Goal: Information Seeking & Learning: Learn about a topic

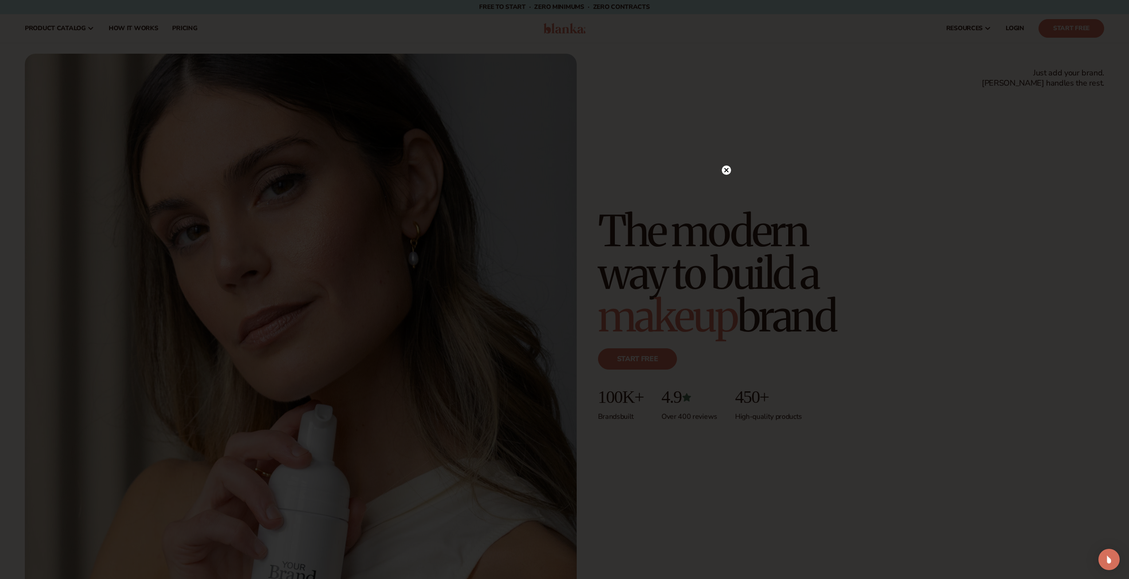
click at [725, 169] on circle at bounding box center [726, 170] width 9 height 9
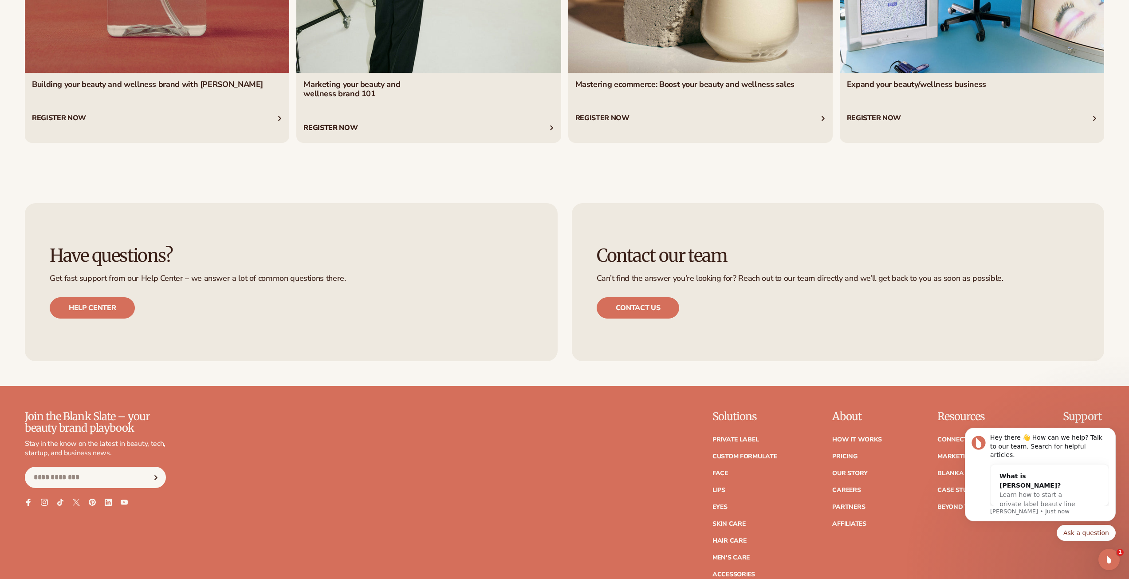
scroll to position [4878, 0]
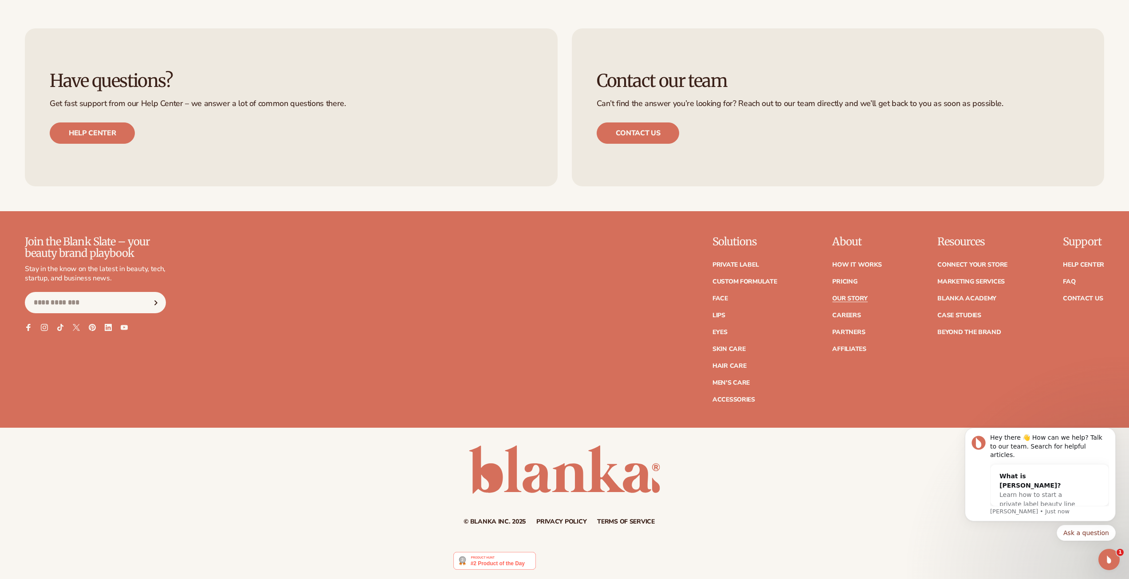
click at [853, 296] on link "Our Story" at bounding box center [849, 299] width 35 height 6
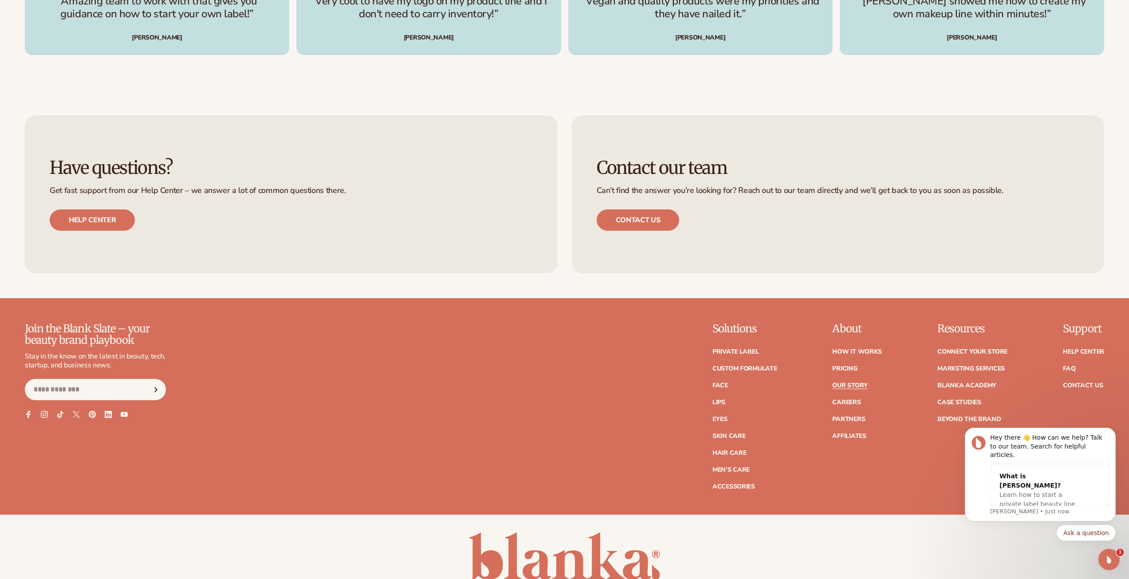
scroll to position [3239, 0]
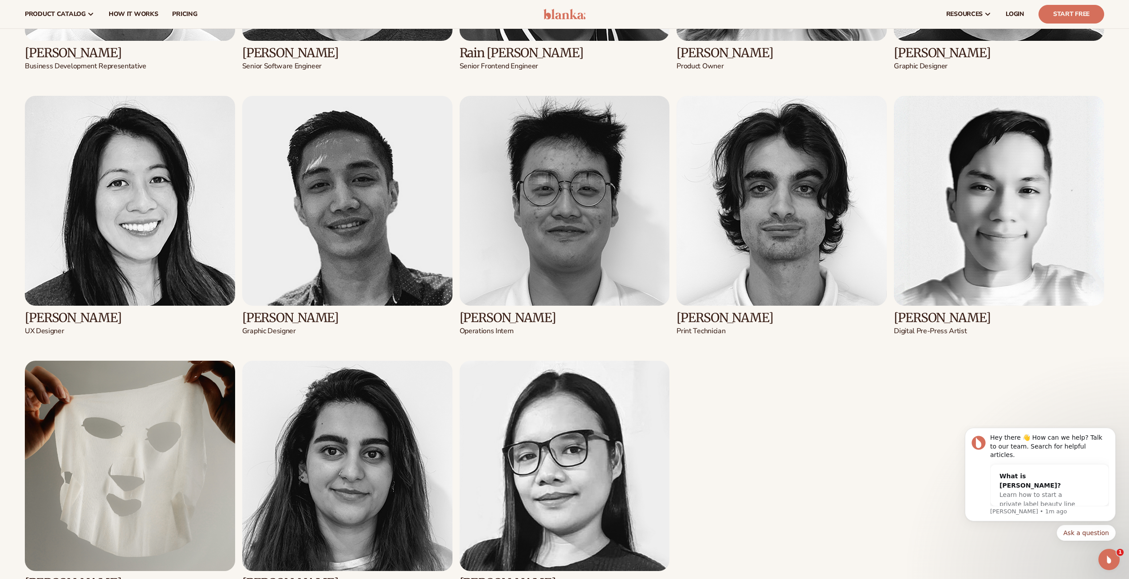
drag, startPoint x: 323, startPoint y: 40, endPoint x: 264, endPoint y: 25, distance: 61.8
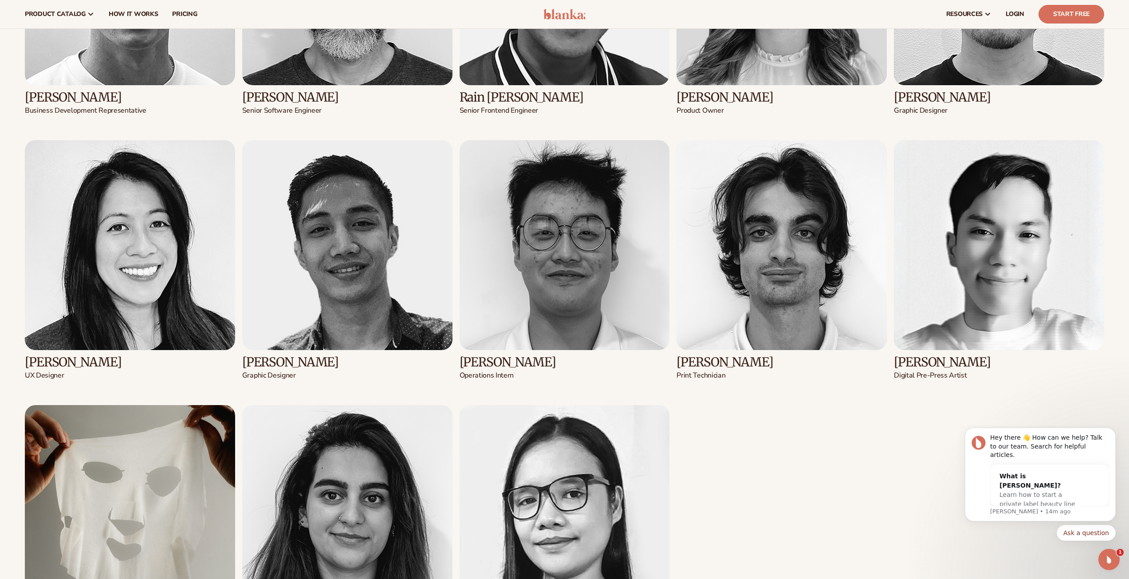
click at [377, 2] on nav "product catalog Private label products The Lab by Blanka" at bounding box center [276, 14] width 517 height 28
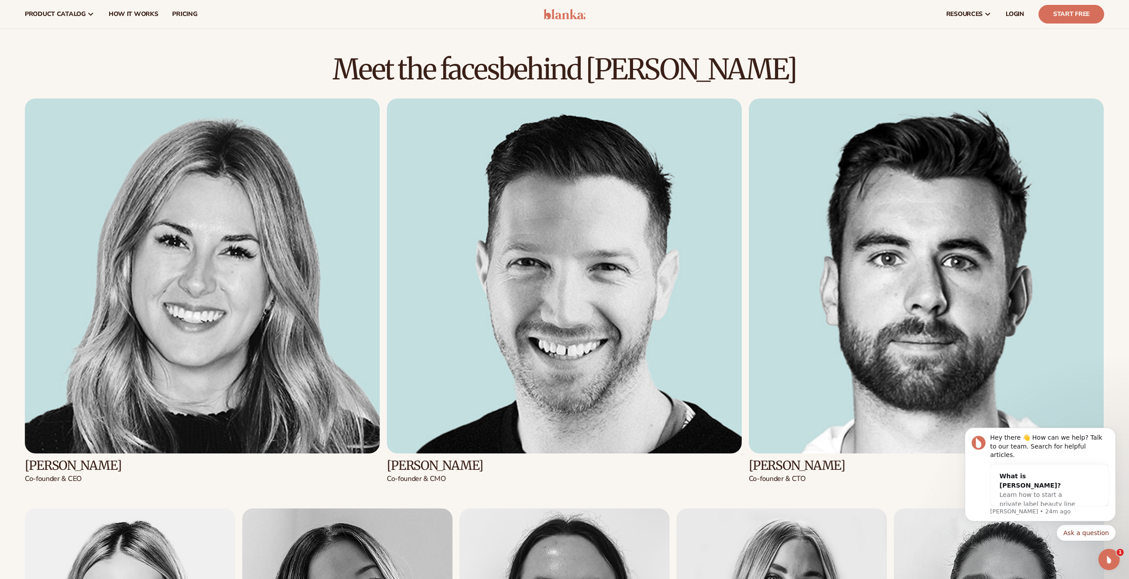
scroll to position [1331, 0]
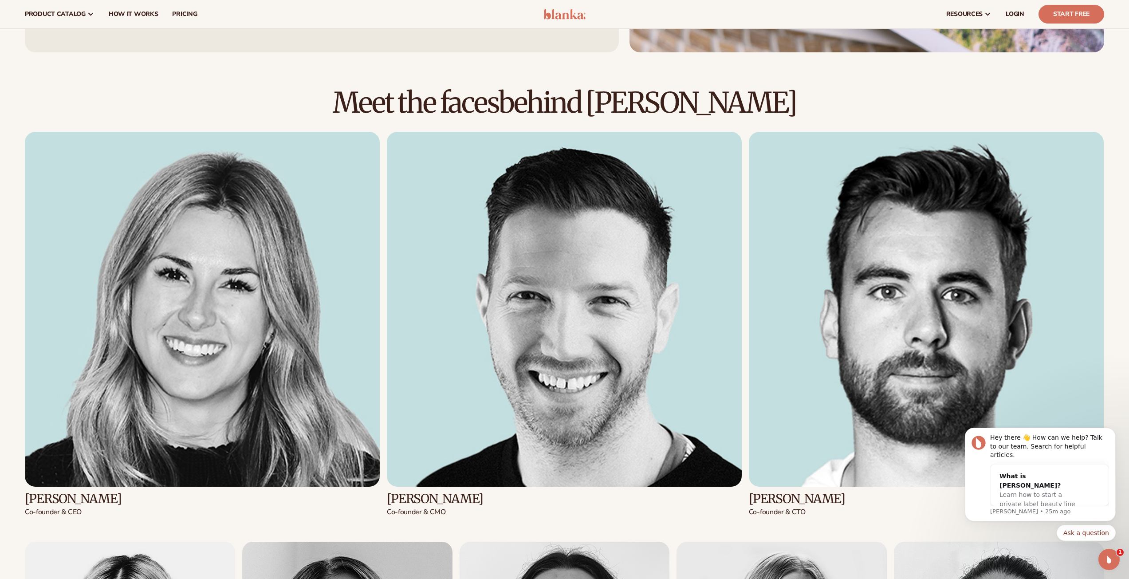
drag, startPoint x: 469, startPoint y: 498, endPoint x: 387, endPoint y: 501, distance: 81.7
click at [387, 501] on h3 "Adam Chuntz" at bounding box center [564, 499] width 355 height 14
copy h3 "Adam Chuntz"
